Goal: Task Accomplishment & Management: Manage account settings

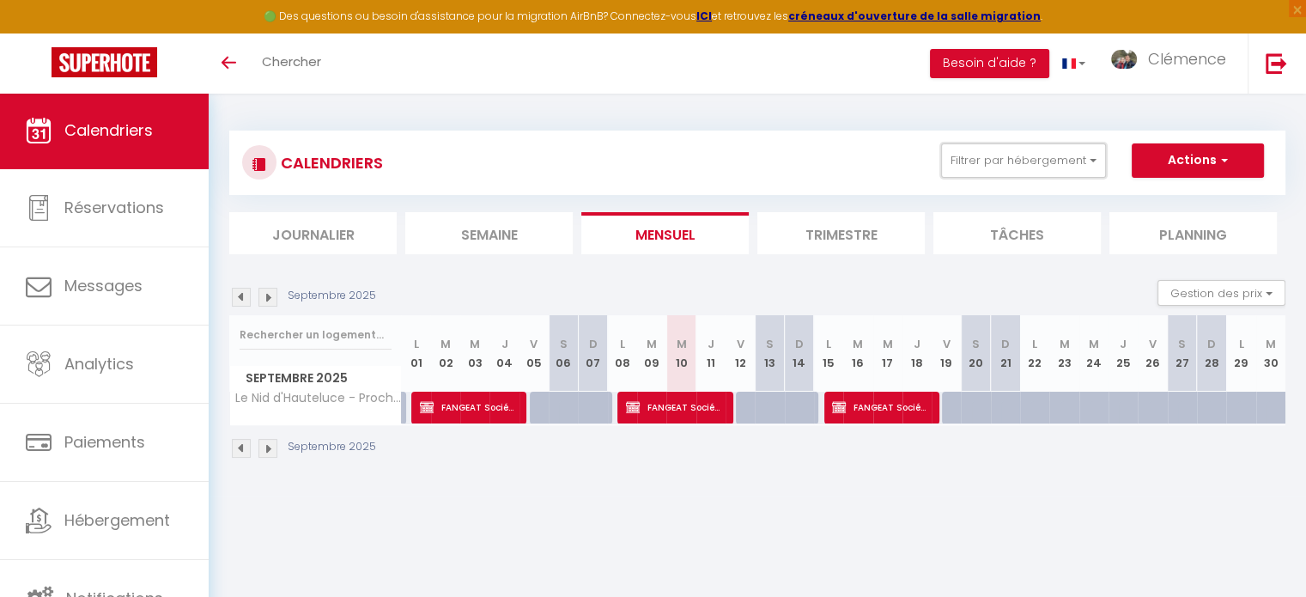
drag, startPoint x: 1077, startPoint y: 159, endPoint x: 1072, endPoint y: 178, distance: 19.6
click at [1076, 159] on button "Filtrer par hébergement" at bounding box center [1023, 160] width 165 height 34
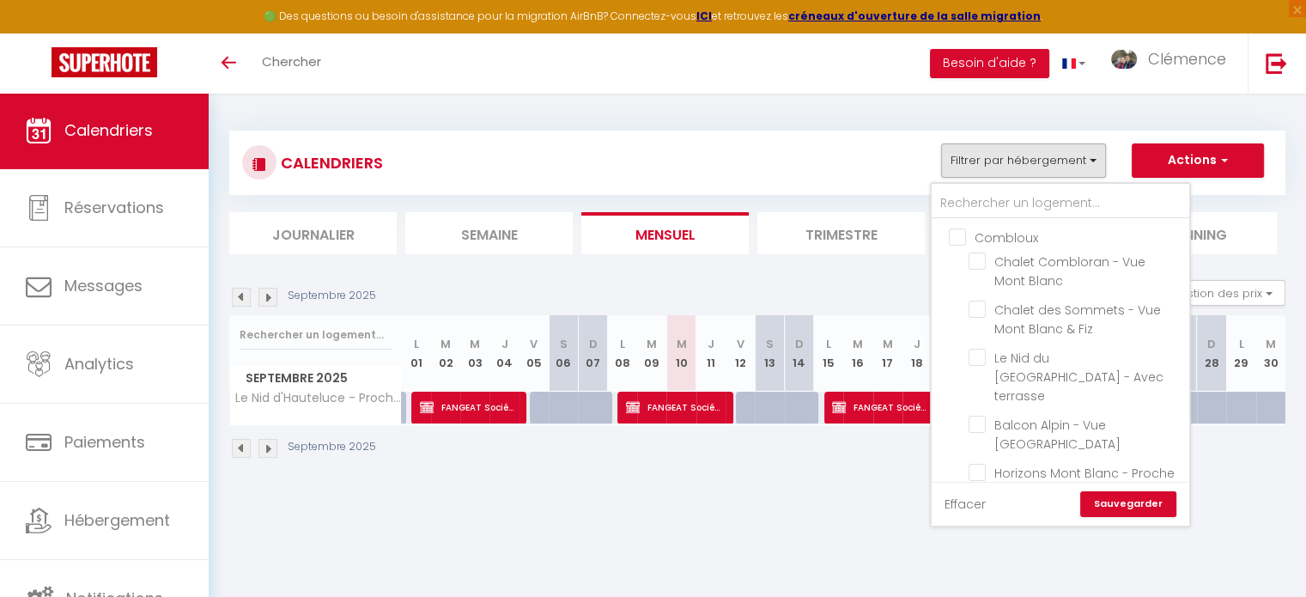
click at [969, 506] on link "Effacer" at bounding box center [965, 504] width 41 height 19
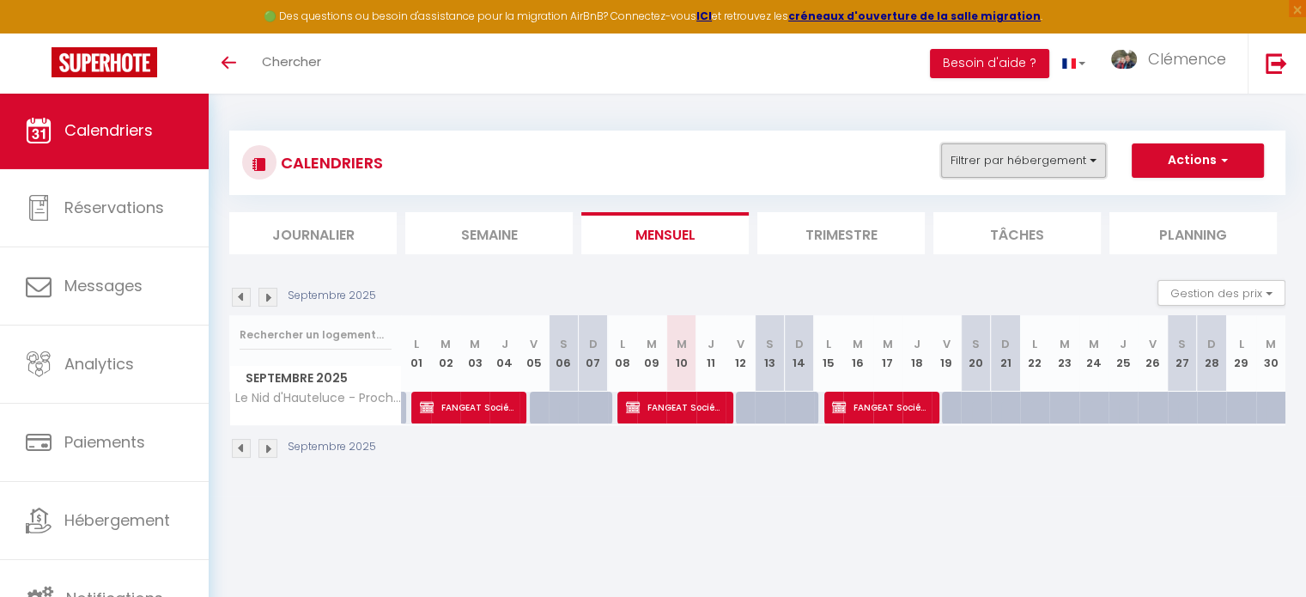
click at [1017, 157] on button "Filtrer par hébergement" at bounding box center [1023, 160] width 165 height 34
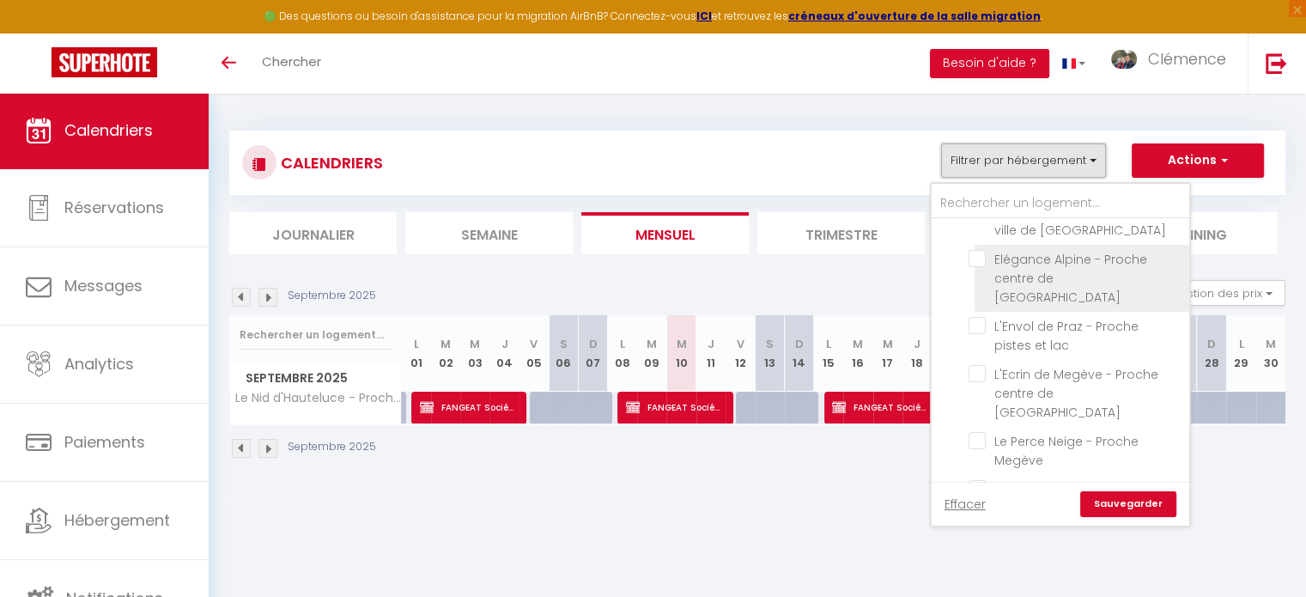
scroll to position [1792, 0]
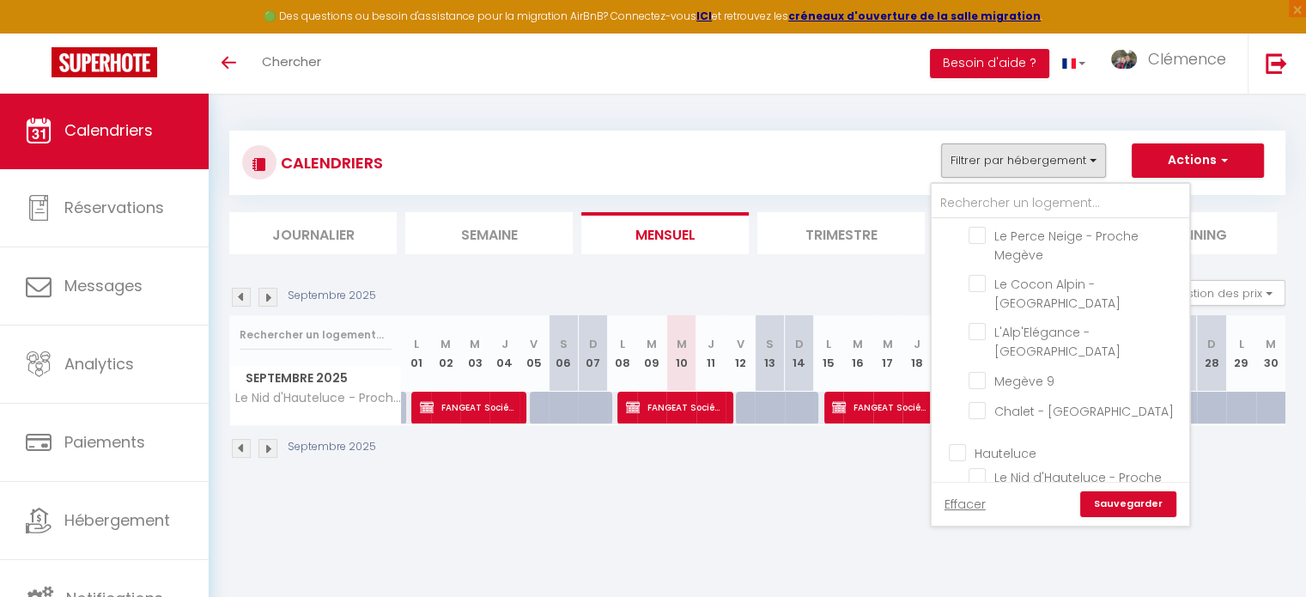
click at [983, 516] on input "Le balcon du Beaufortain - Hauteluce" at bounding box center [1076, 524] width 215 height 17
checkbox input "true"
checkbox input "false"
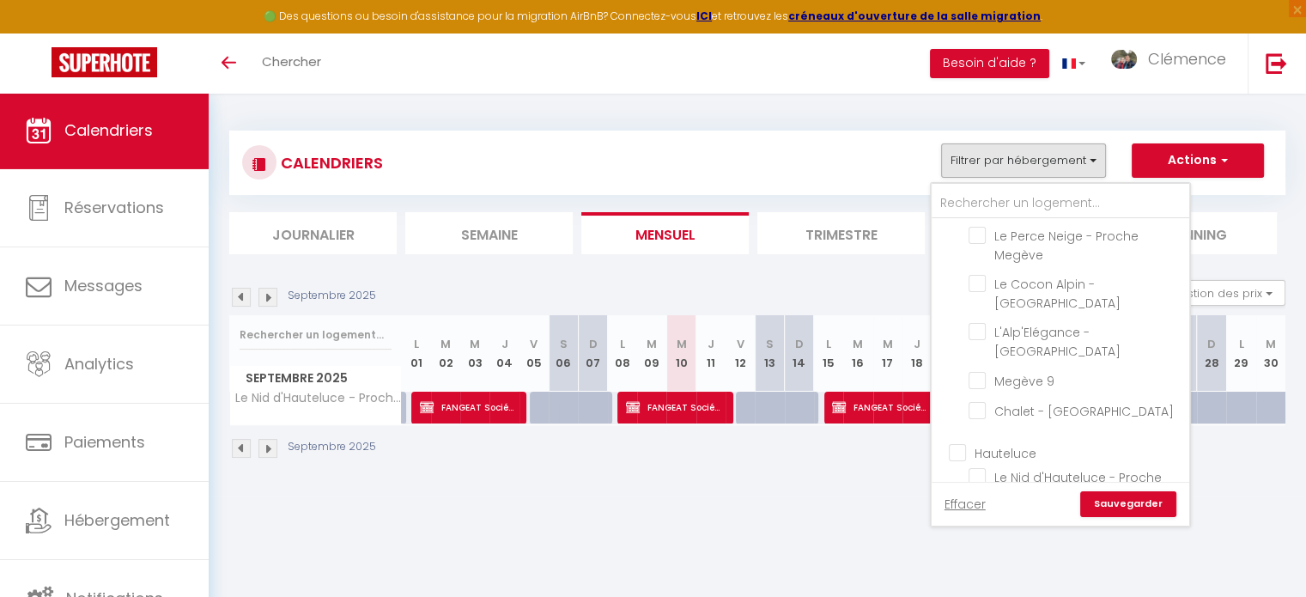
checkbox input "false"
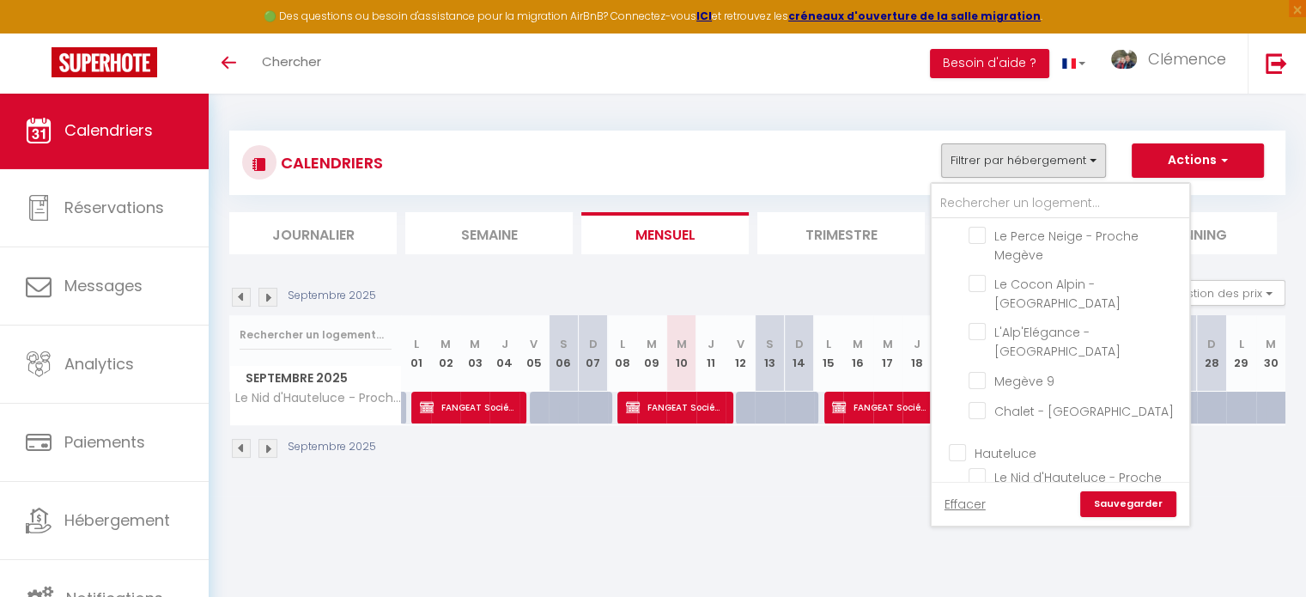
checkbox input "false"
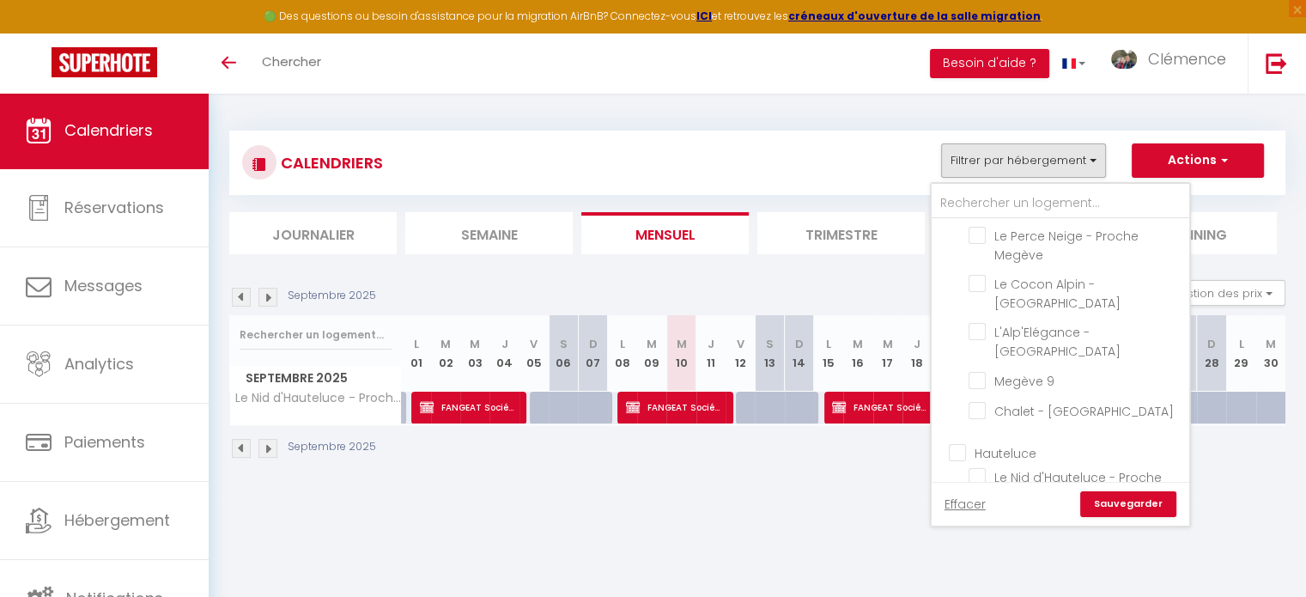
checkbox input "false"
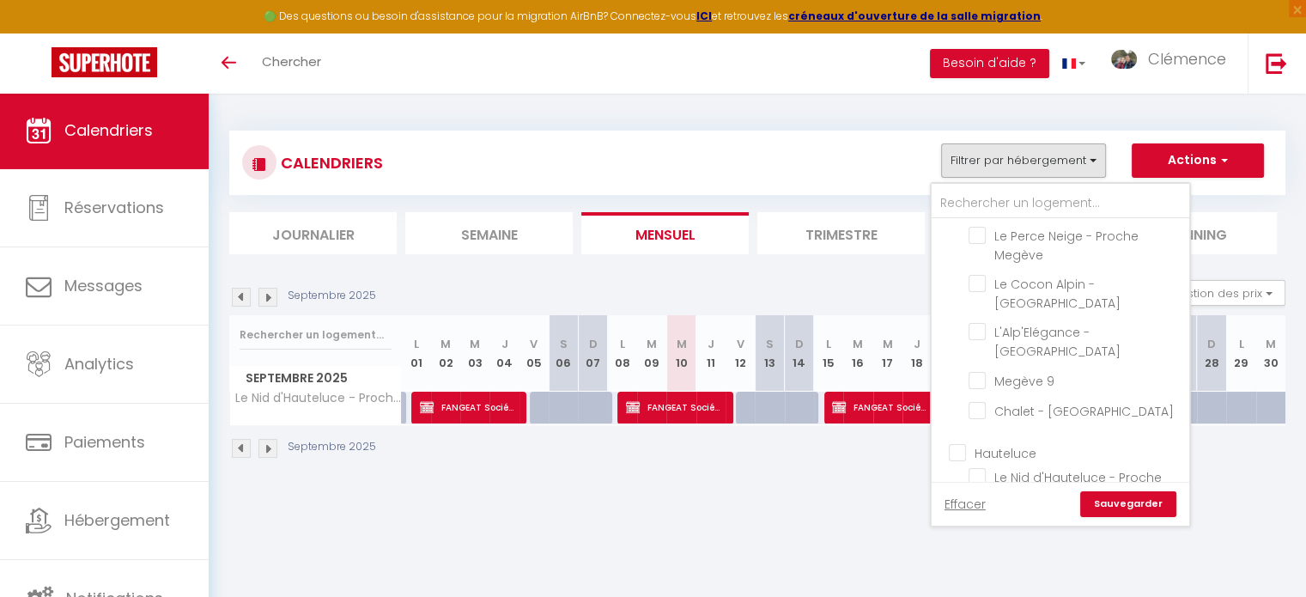
checkbox input "false"
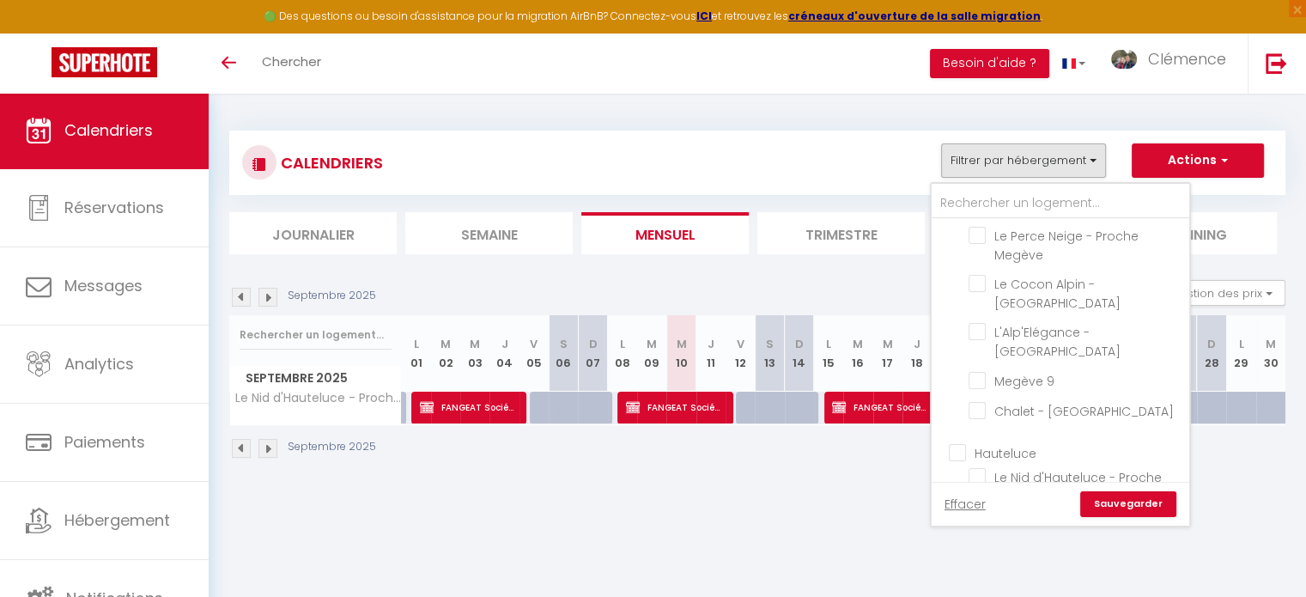
checkbox input "false"
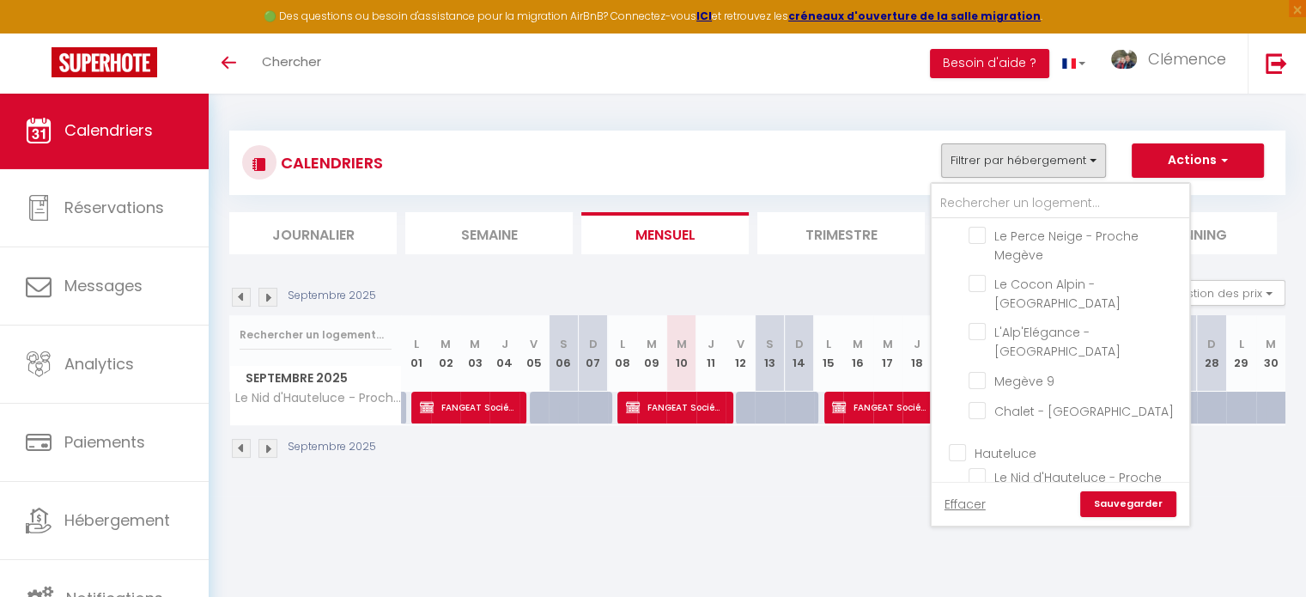
checkbox input "false"
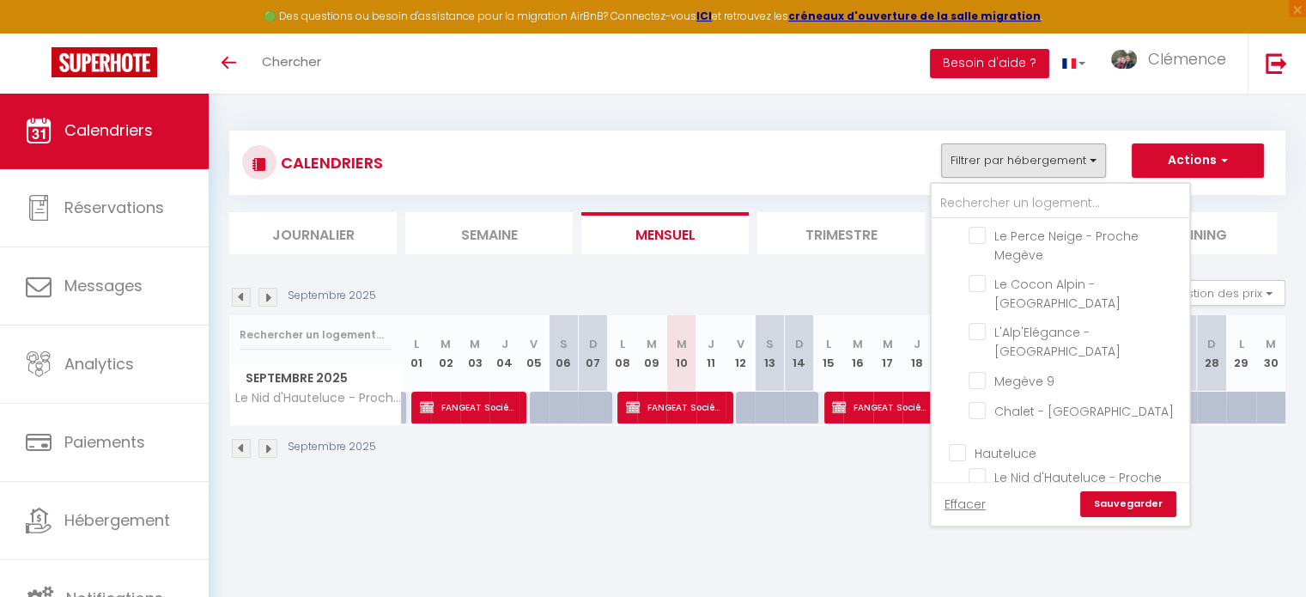
checkbox input "false"
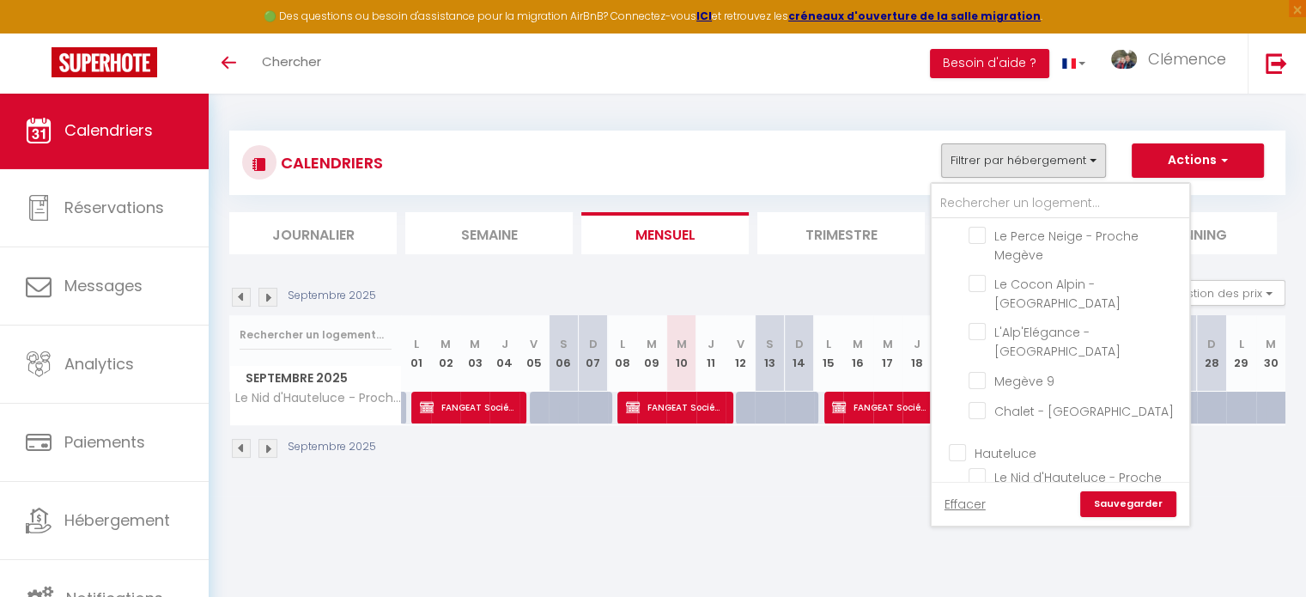
click at [1128, 511] on link "Sauvegarder" at bounding box center [1128, 504] width 96 height 26
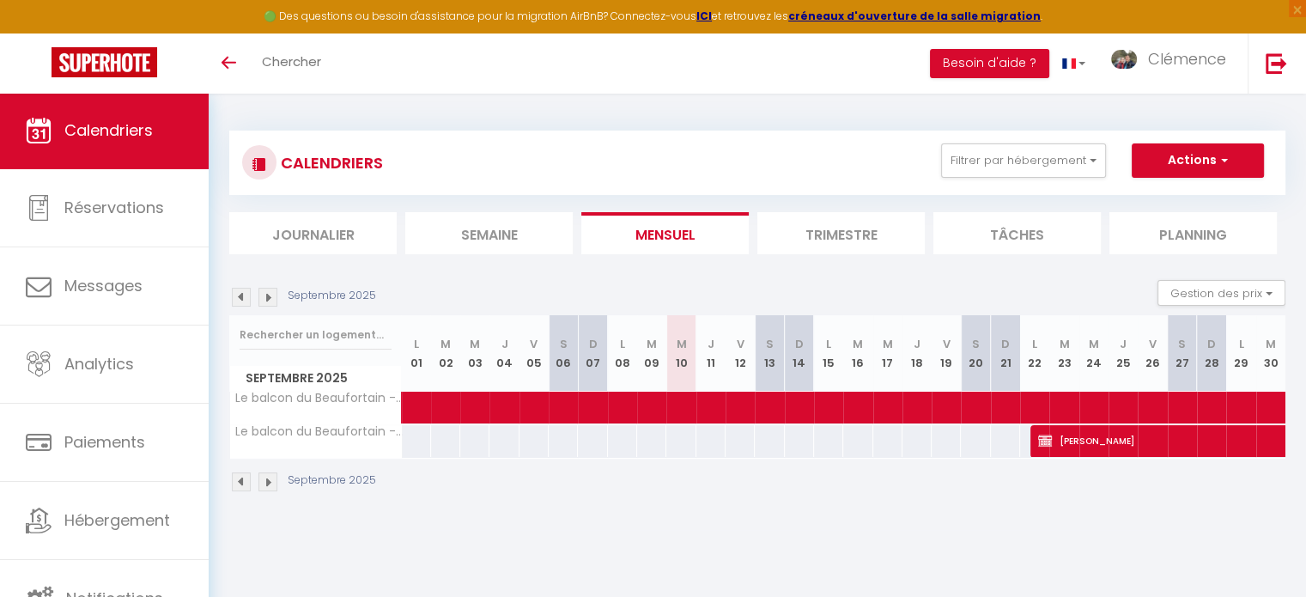
click at [265, 290] on img at bounding box center [268, 297] width 19 height 19
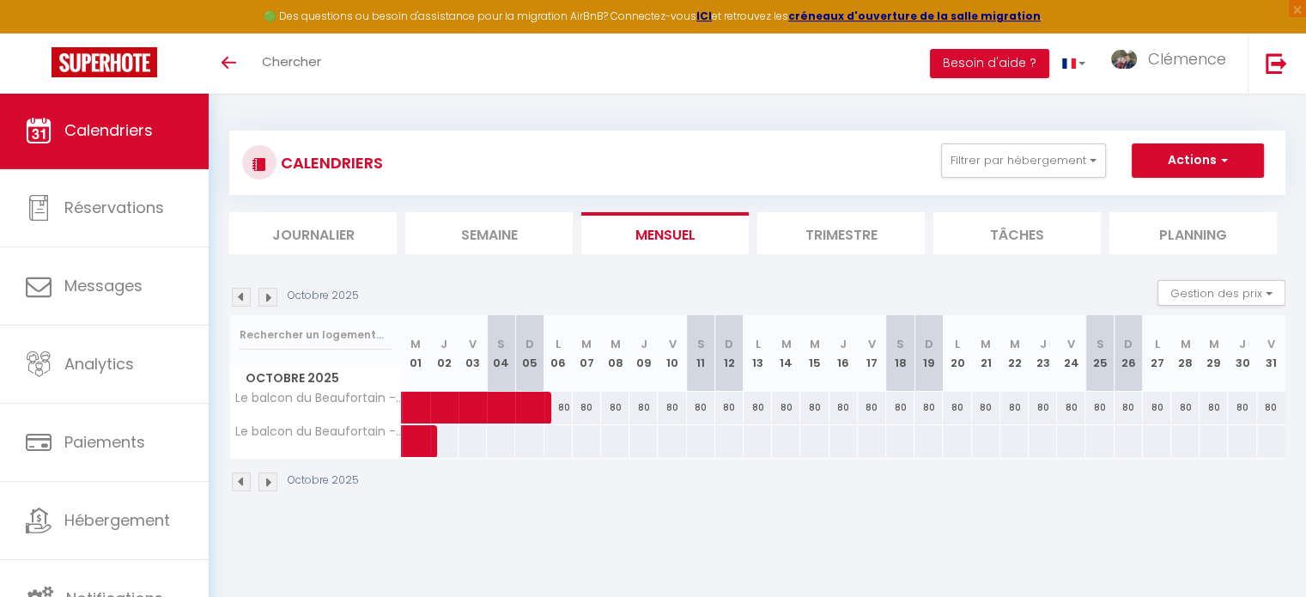
click at [265, 293] on img at bounding box center [268, 297] width 19 height 19
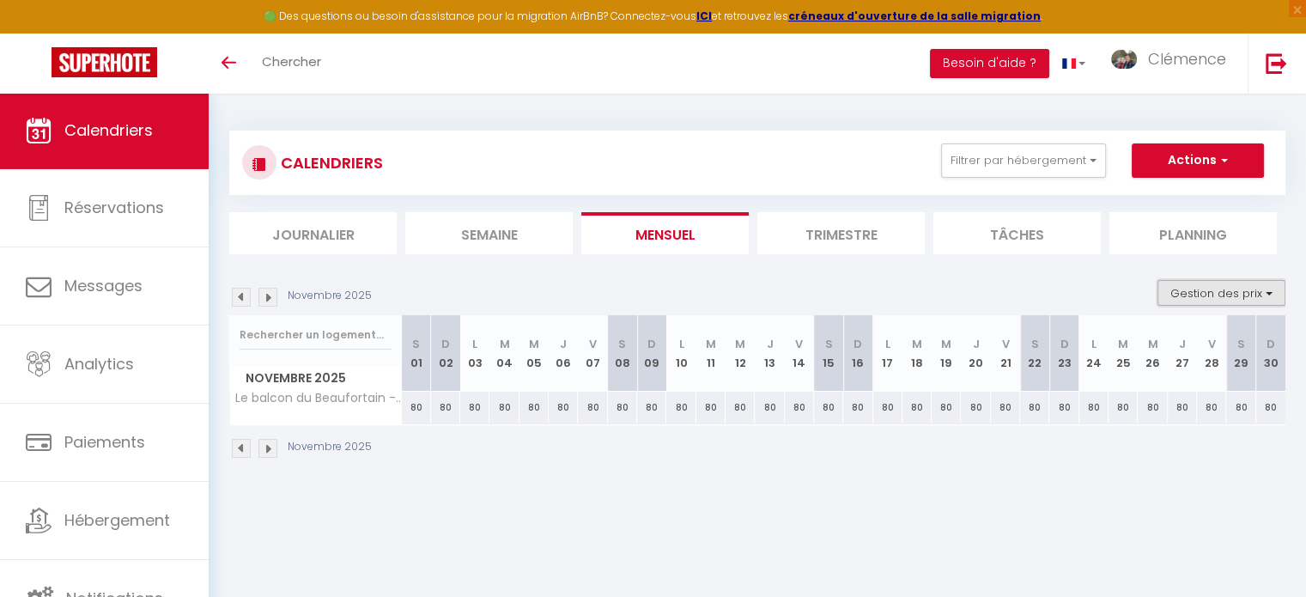
click at [1227, 298] on button "Gestion des prix" at bounding box center [1222, 293] width 128 height 26
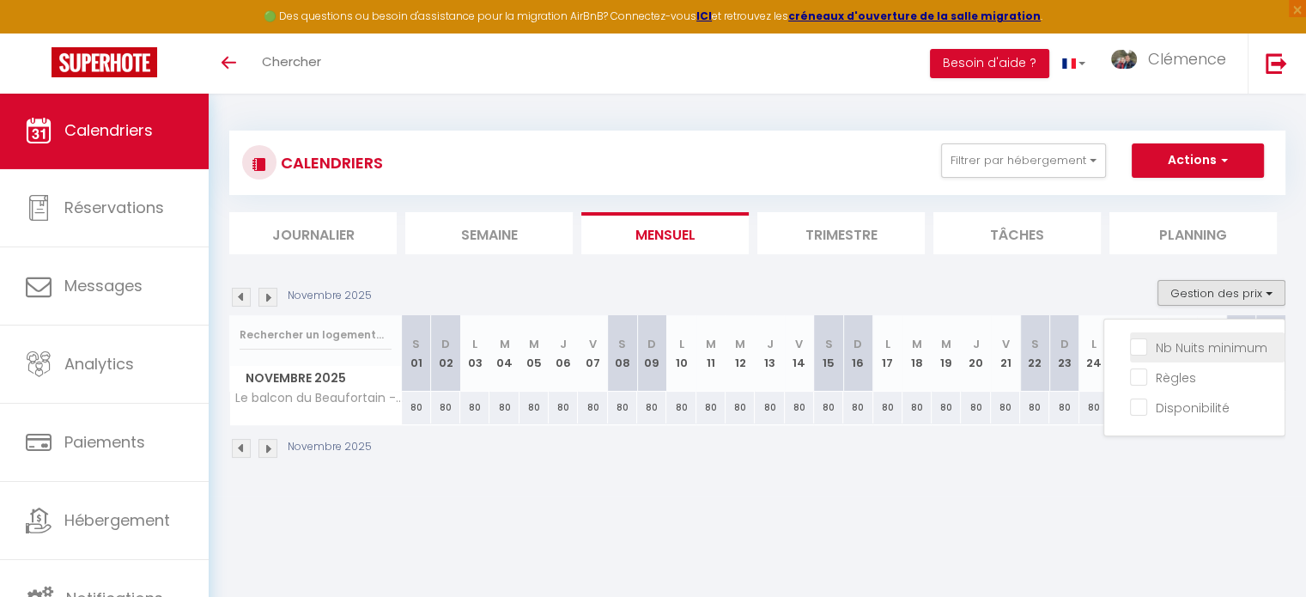
click at [1147, 345] on input "Nb Nuits minimum" at bounding box center [1207, 346] width 155 height 17
checkbox input "true"
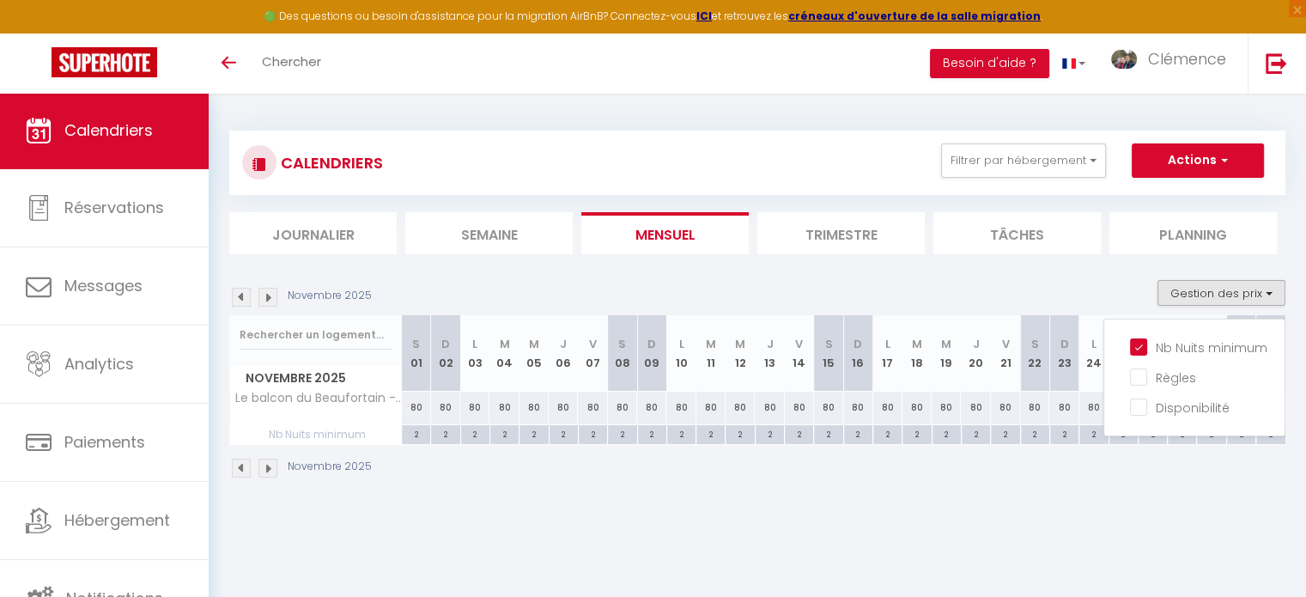
click at [934, 284] on div "Novembre 2025 Gestion des prix Nb Nuits minimum Règles Disponibilité" at bounding box center [757, 297] width 1056 height 35
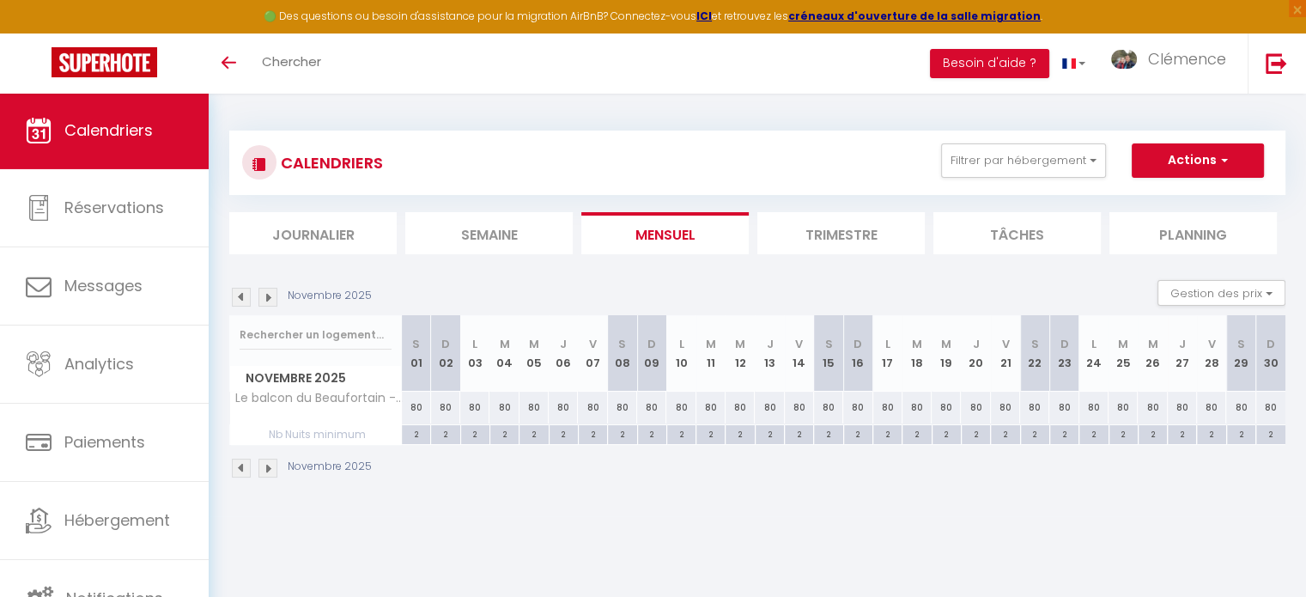
click at [261, 295] on img at bounding box center [268, 297] width 19 height 19
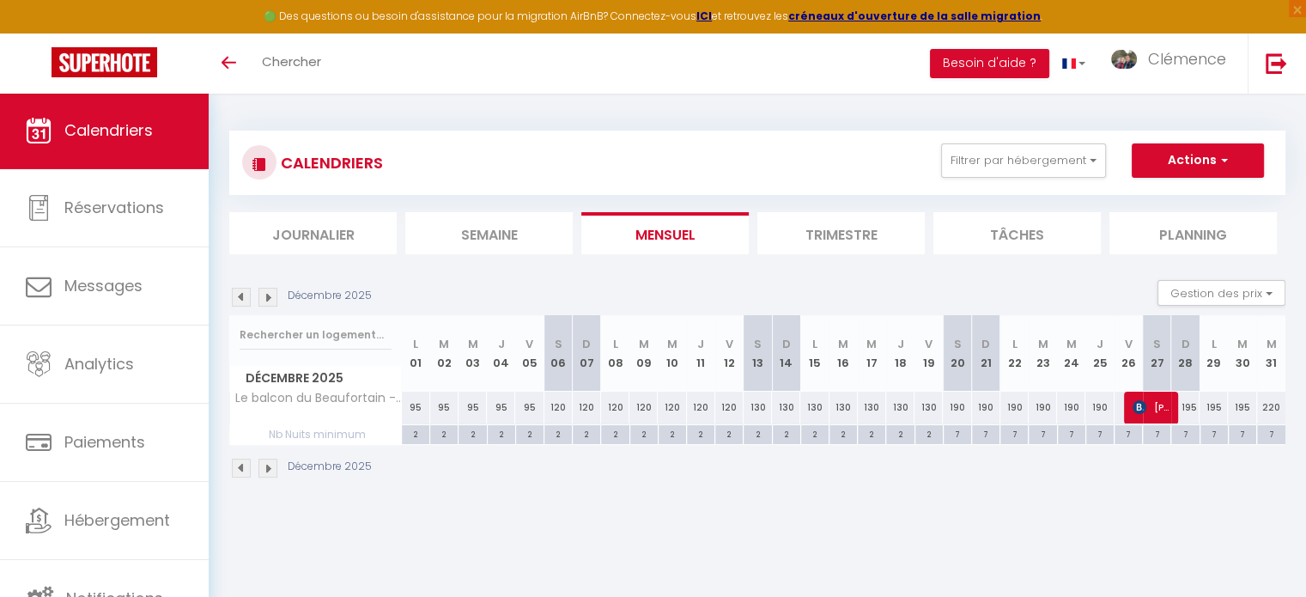
click at [267, 299] on img at bounding box center [268, 297] width 19 height 19
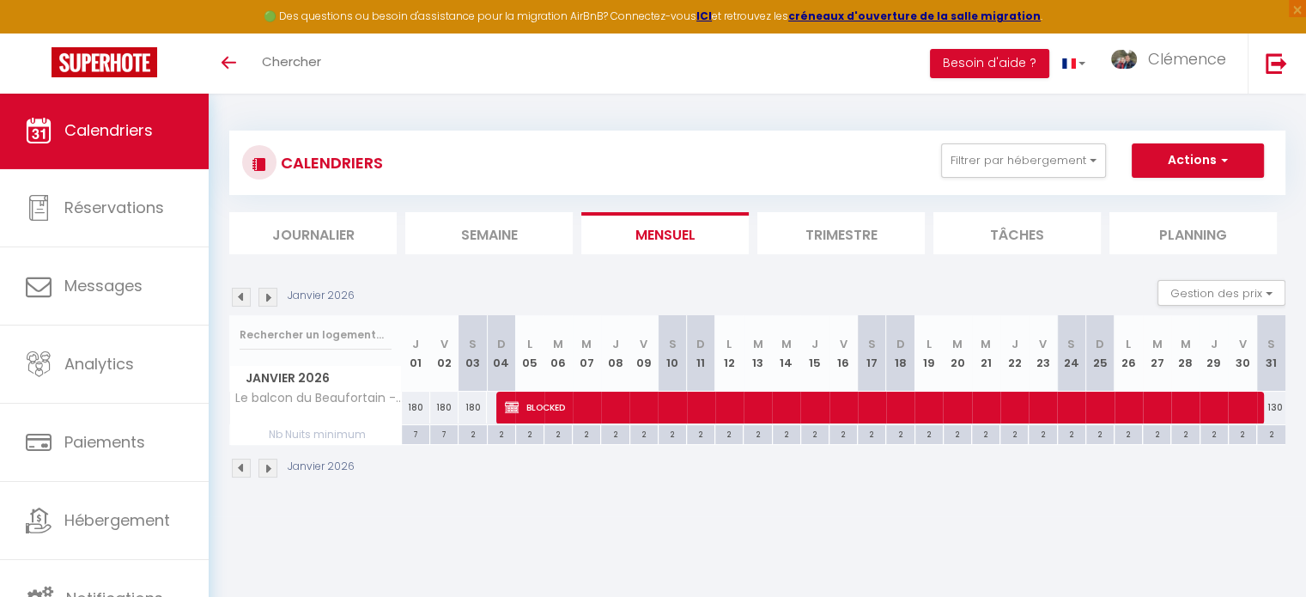
click at [471, 432] on div "2" at bounding box center [472, 433] width 27 height 16
type input "2"
type input "[DATE]"
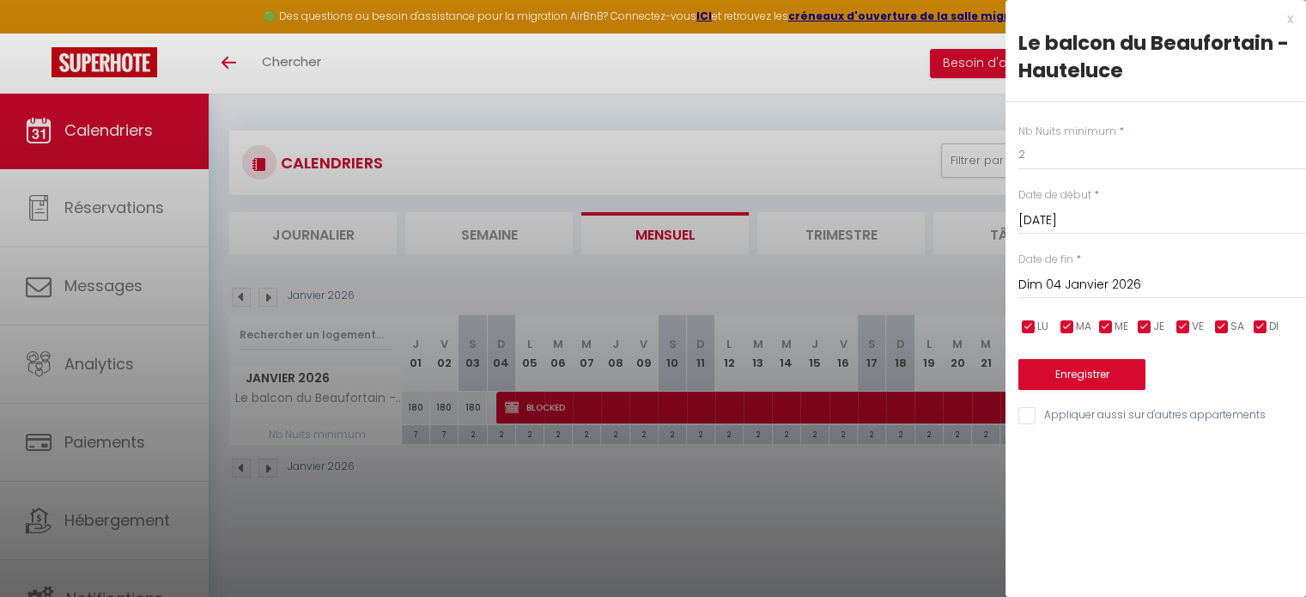
click at [1120, 281] on input "Dim 04 Janvier 2026" at bounding box center [1163, 285] width 288 height 22
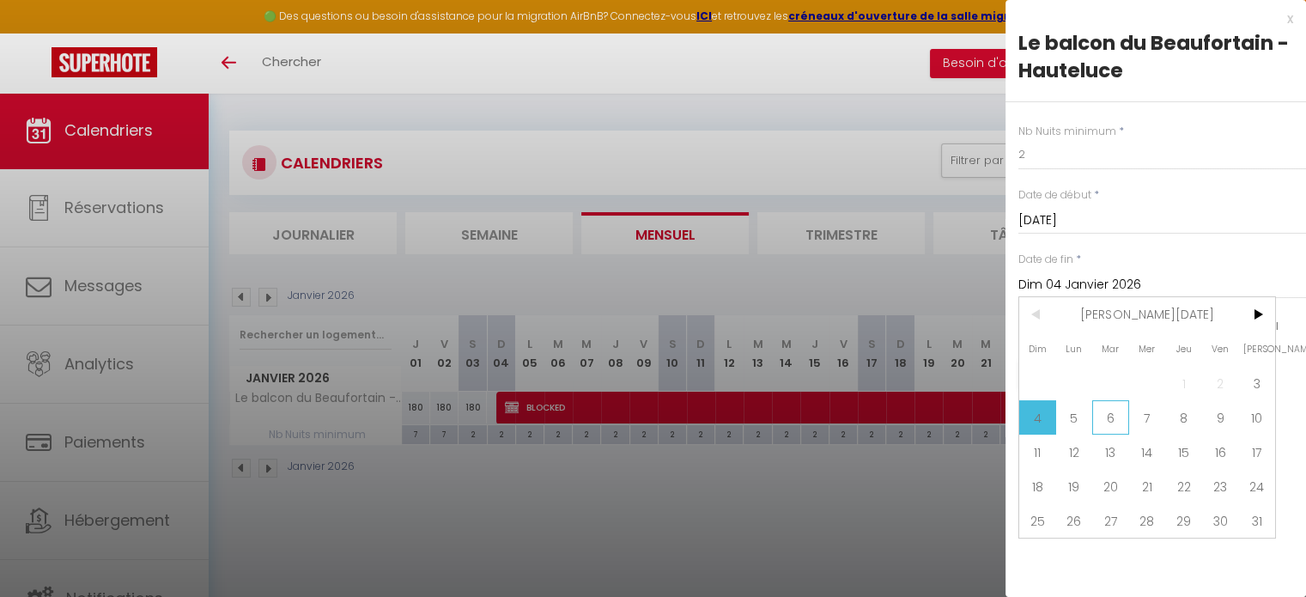
click at [1116, 418] on span "6" at bounding box center [1110, 417] width 37 height 34
type input "[DATE]"
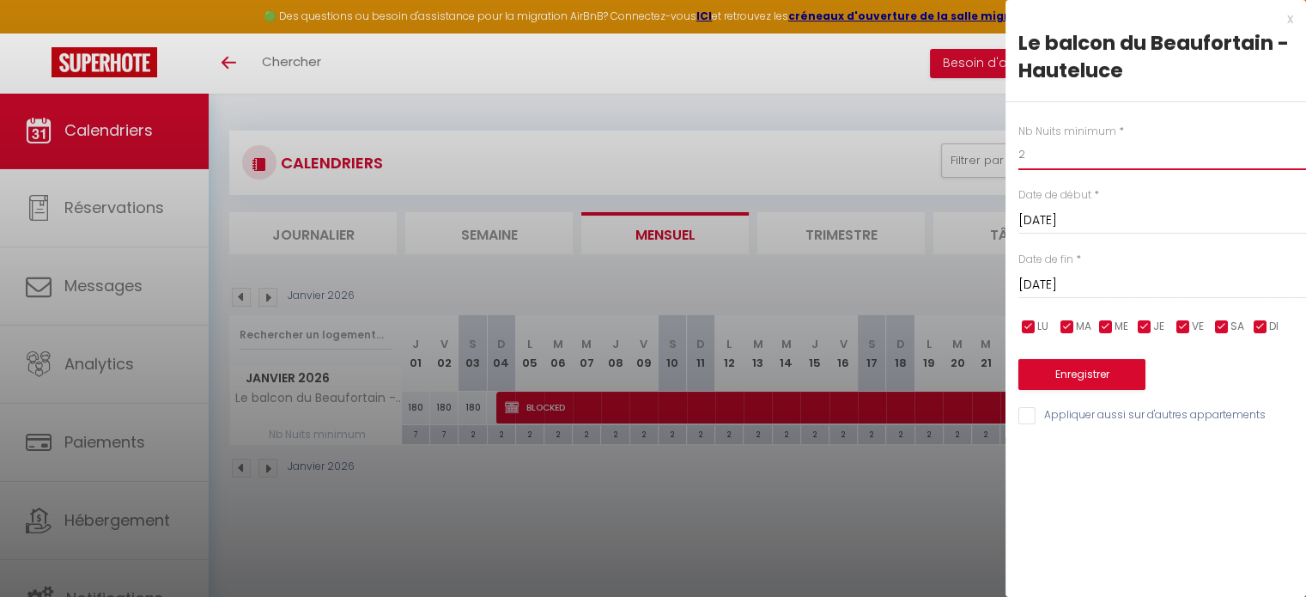
drag, startPoint x: 993, startPoint y: 161, endPoint x: 938, endPoint y: 171, distance: 55.9
click at [981, 161] on body "🟢 Des questions ou besoin d'assistance pour la migration AirBnB? Connectez-vous…" at bounding box center [653, 392] width 1306 height 597
type input "7"
click at [1103, 378] on button "Enregistrer" at bounding box center [1082, 374] width 127 height 31
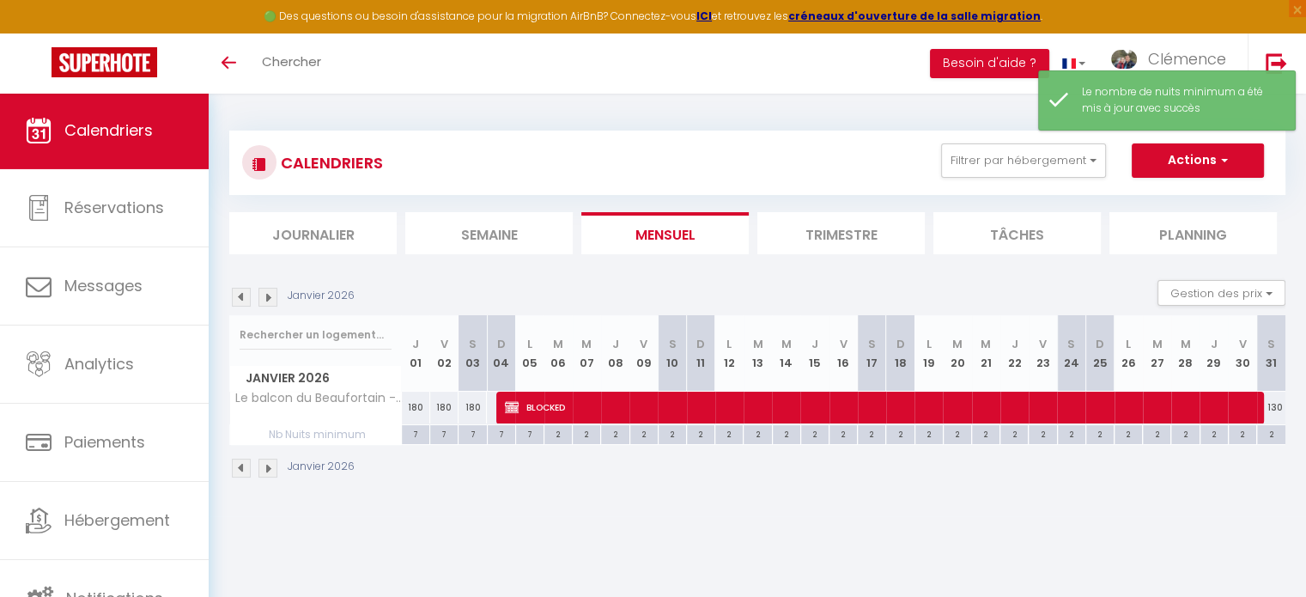
click at [268, 295] on img at bounding box center [268, 297] width 19 height 19
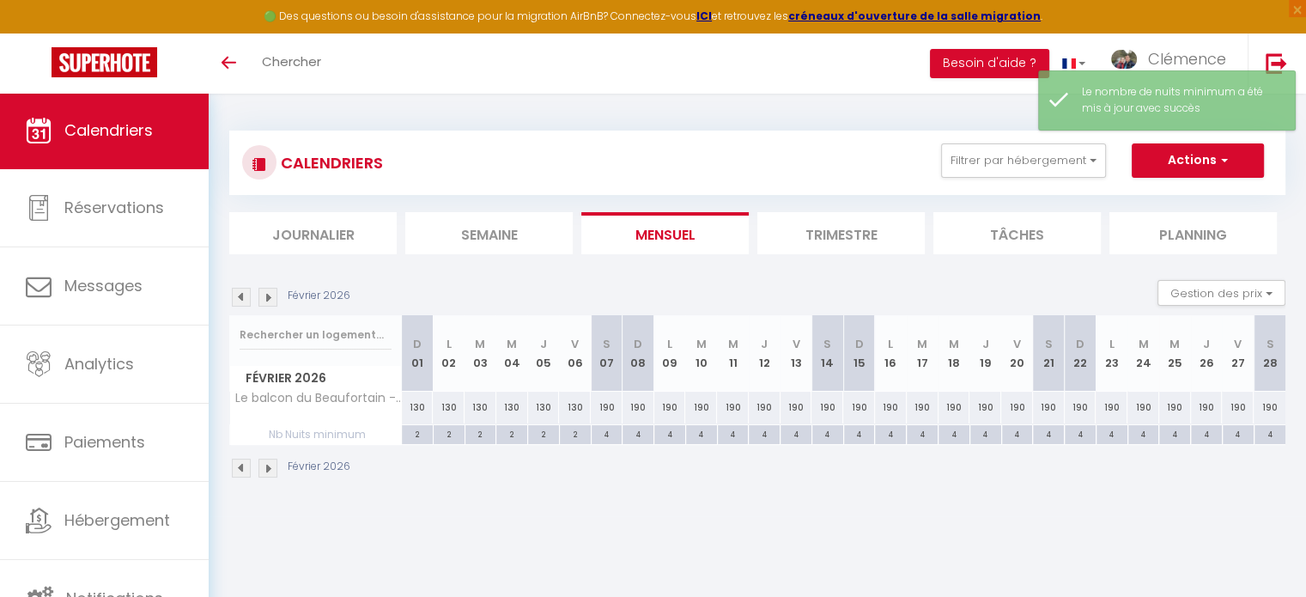
click at [244, 294] on img at bounding box center [241, 297] width 19 height 19
